Goal: Go to known website: Go to known website

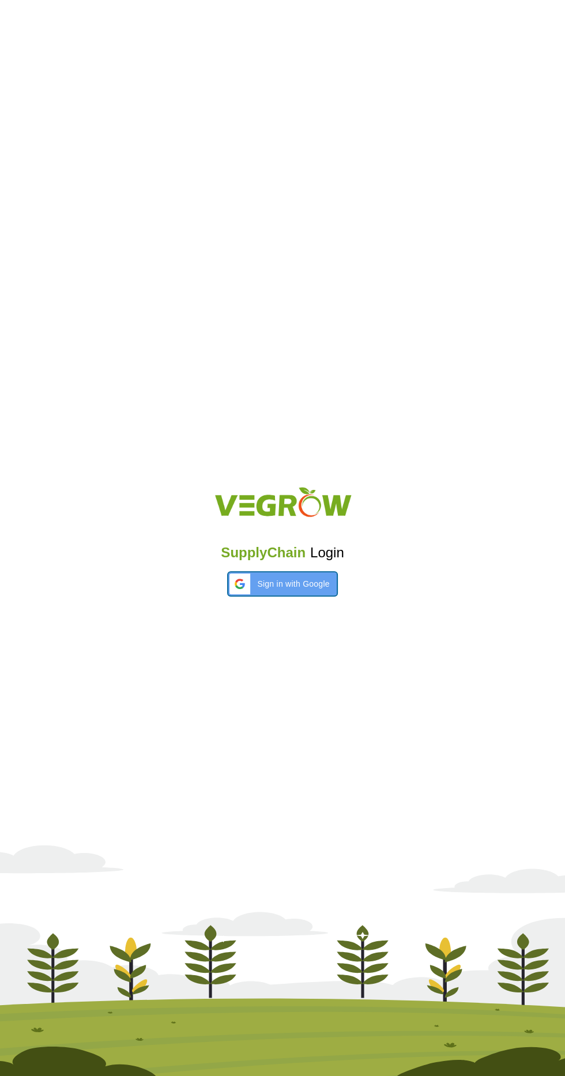
click at [326, 581] on span "Sign in with Google" at bounding box center [293, 584] width 72 height 12
